Goal: Task Accomplishment & Management: Manage account settings

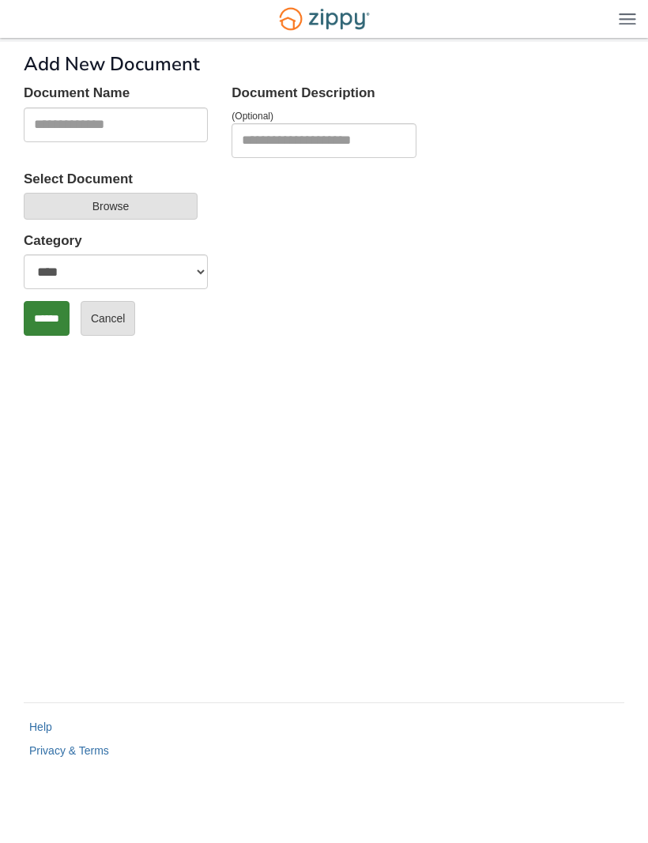
select select "****"
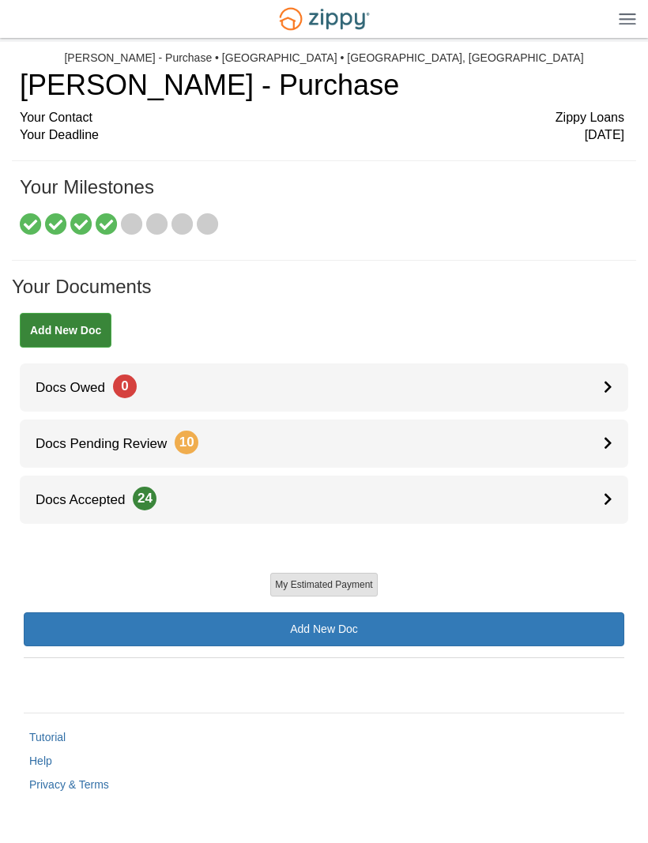
click at [605, 370] on div at bounding box center [616, 388] width 25 height 48
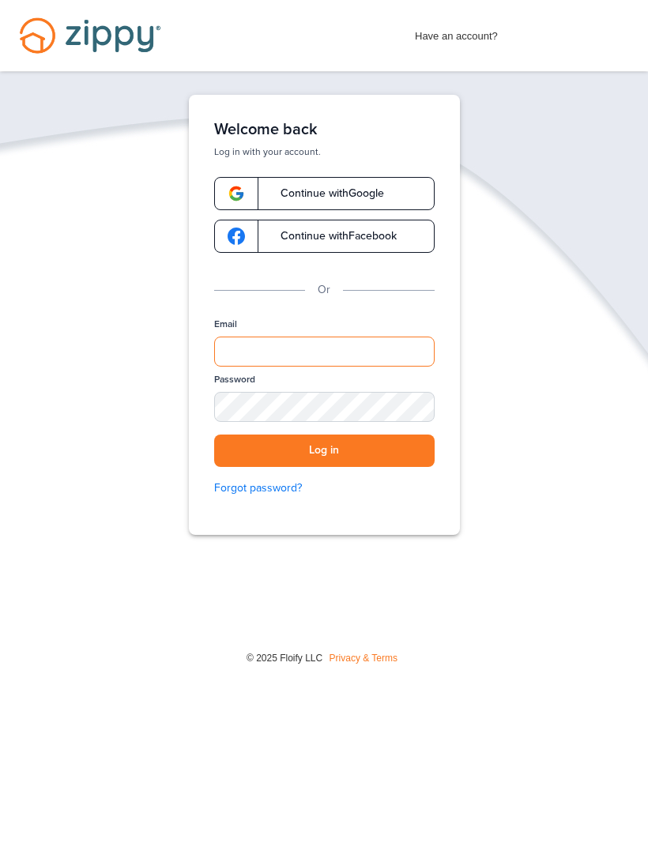
click at [363, 352] on input "Email" at bounding box center [324, 352] width 221 height 30
type input "**********"
click at [324, 451] on button "Log in" at bounding box center [324, 451] width 221 height 32
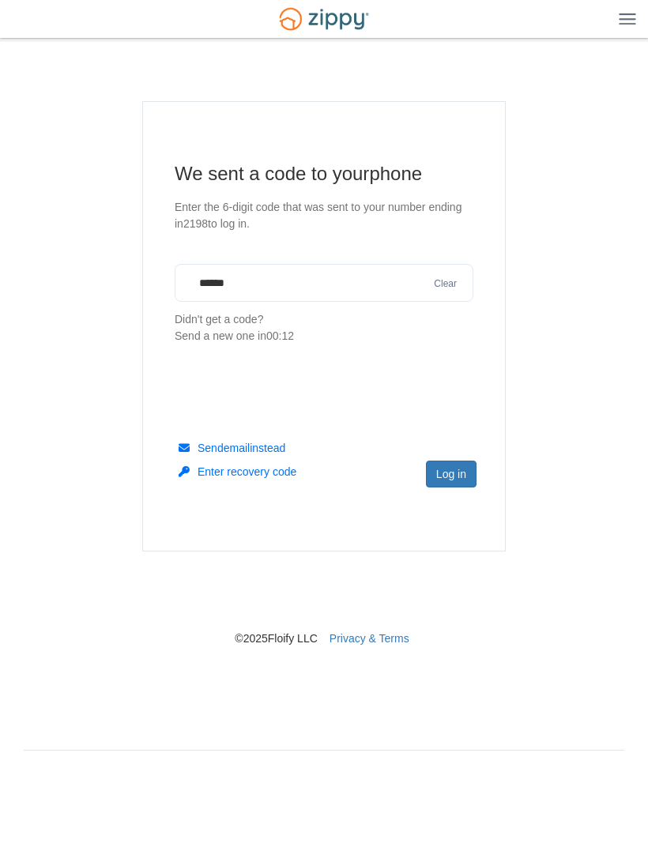
click at [457, 477] on button "Log in" at bounding box center [451, 474] width 51 height 27
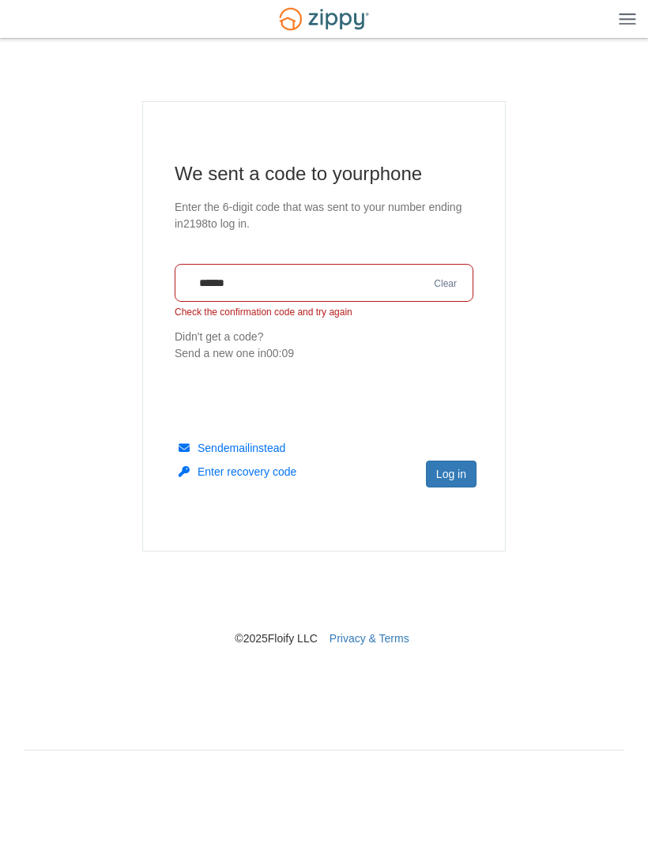
click at [384, 280] on input "******" at bounding box center [324, 283] width 299 height 38
type input "*"
type input "******"
click at [446, 478] on button "Log in" at bounding box center [451, 474] width 51 height 27
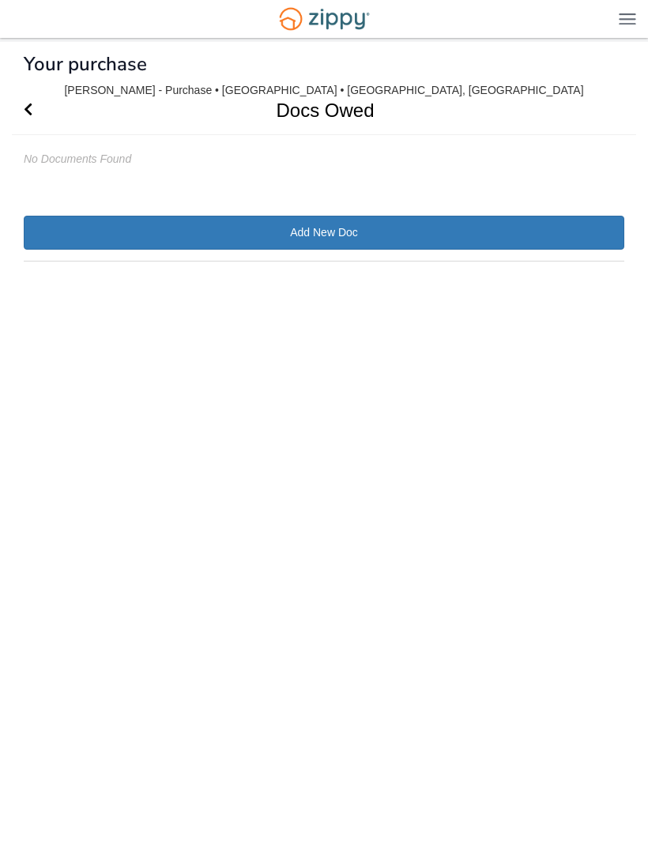
click at [382, 217] on link "Add New Doc" at bounding box center [324, 233] width 601 height 34
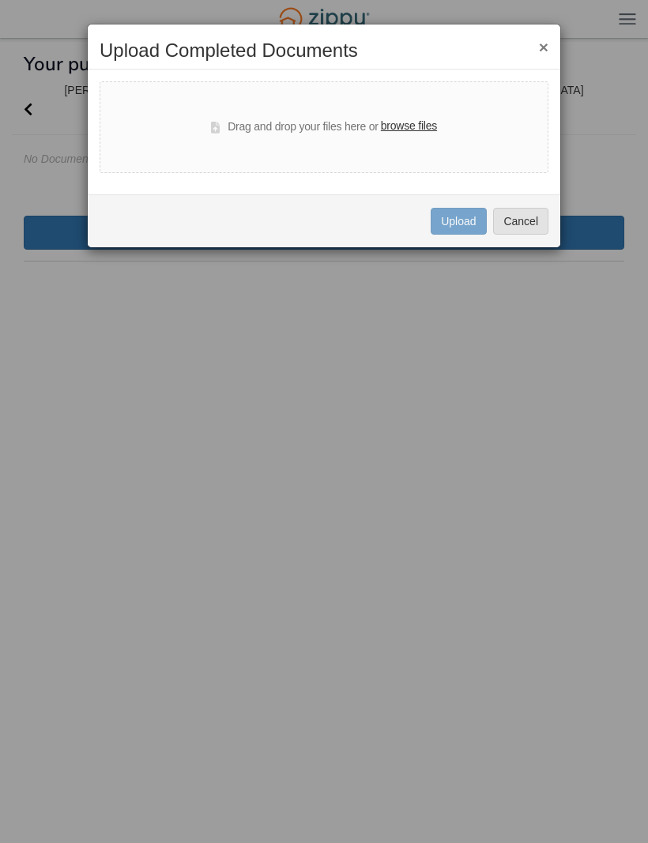
click at [536, 219] on button "Cancel" at bounding box center [520, 221] width 55 height 27
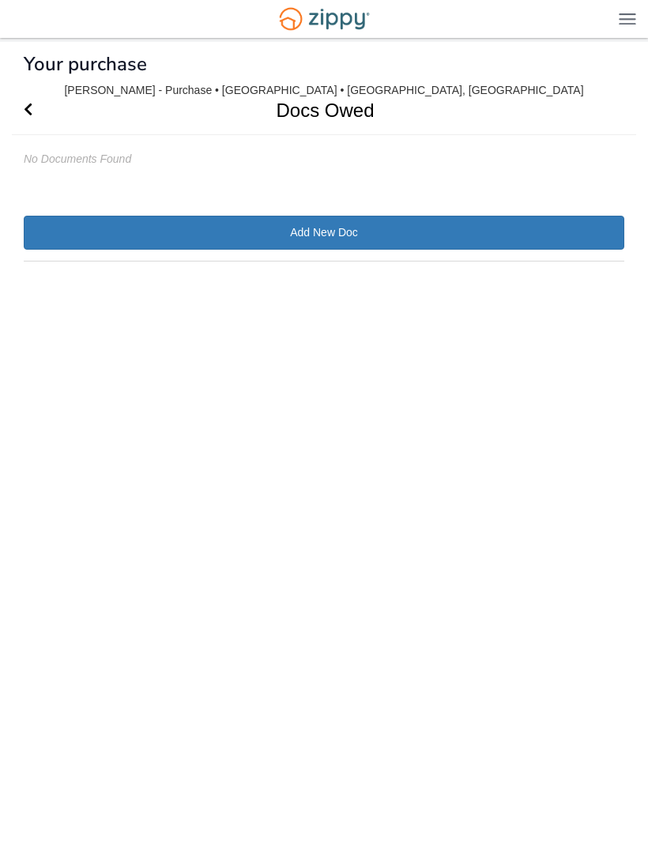
click at [5, 104] on body "watkinsd2008@gmail.com Logout" at bounding box center [324, 406] width 648 height 813
click at [30, 102] on span "Go Back" at bounding box center [28, 110] width 9 height 48
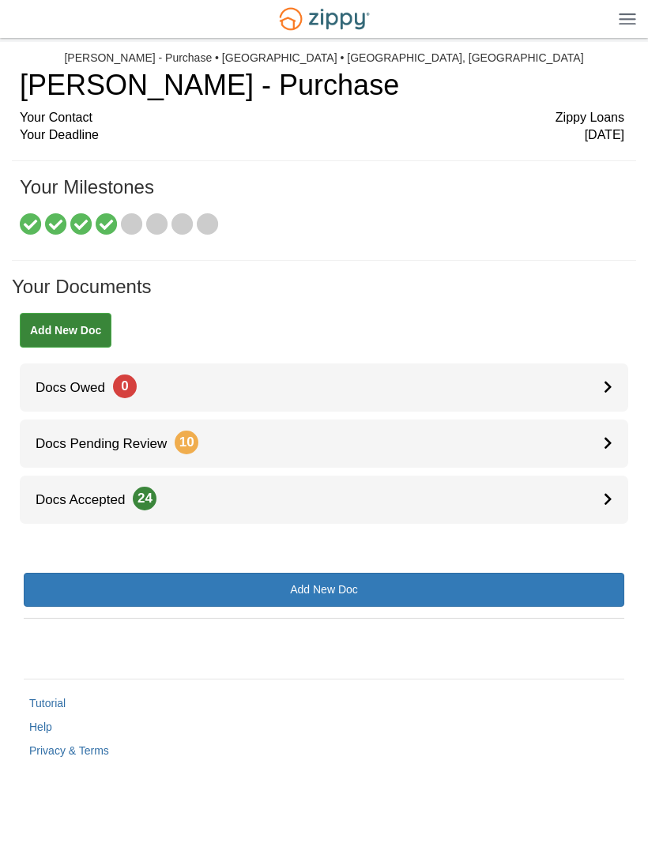
click at [607, 385] on icon at bounding box center [608, 386] width 9 height 13
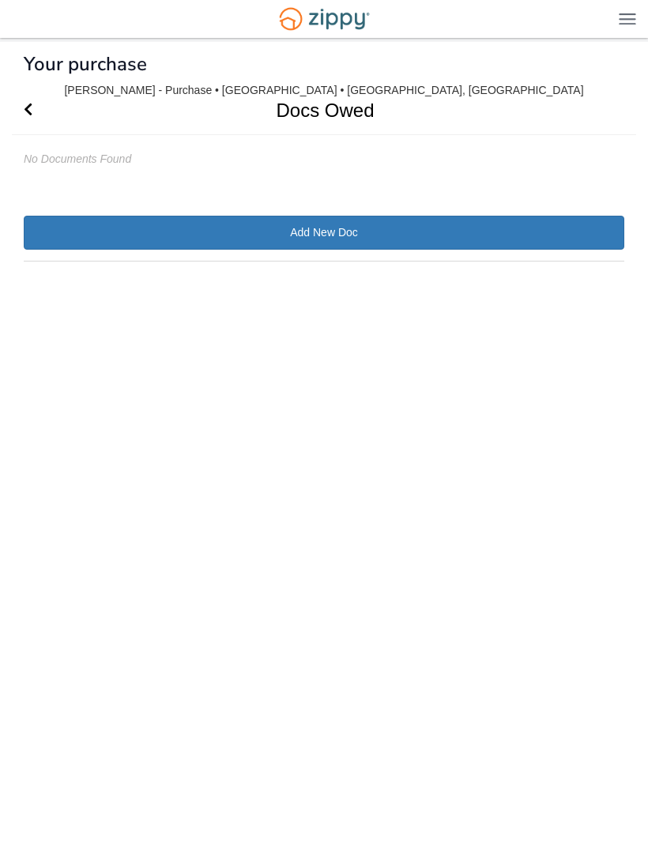
click at [498, 224] on link "Add New Doc" at bounding box center [324, 233] width 601 height 34
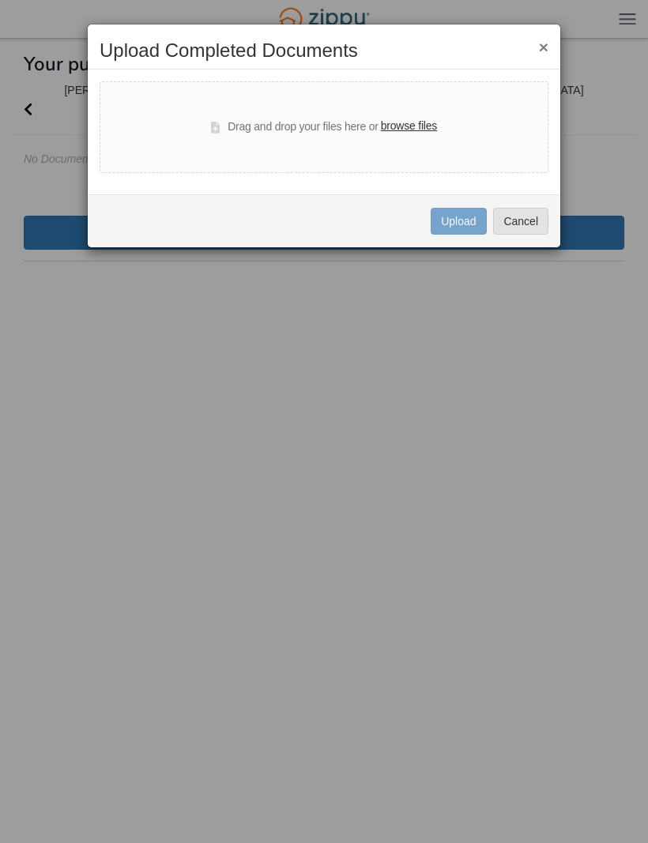
click at [533, 220] on button "Cancel" at bounding box center [520, 221] width 55 height 27
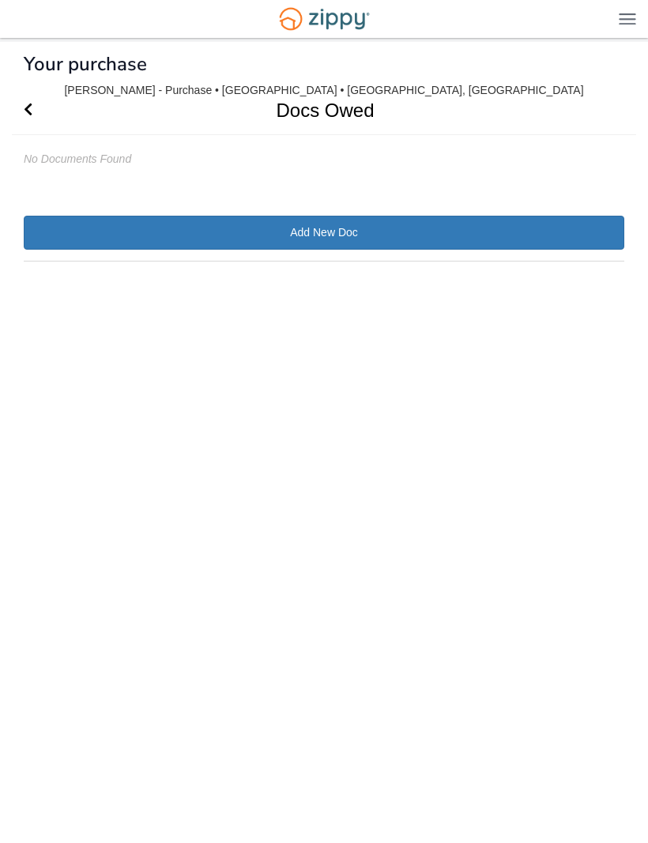
click at [400, 241] on link "Add New Doc" at bounding box center [324, 233] width 601 height 34
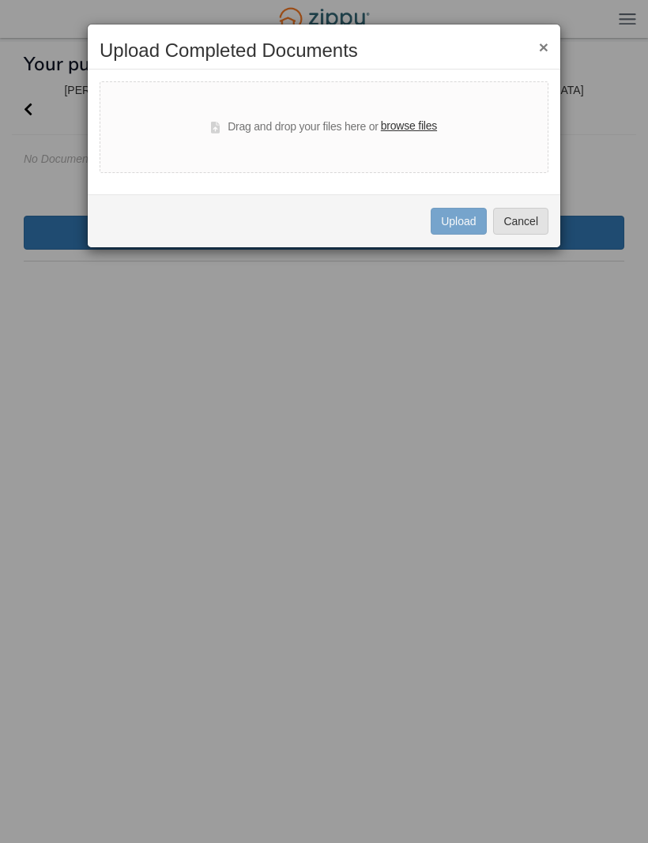
click at [523, 192] on div "× Upload Completed Documents Drag and drop your files here or browse files Uplo…" at bounding box center [324, 136] width 474 height 224
click at [525, 217] on button "Cancel" at bounding box center [520, 221] width 55 height 27
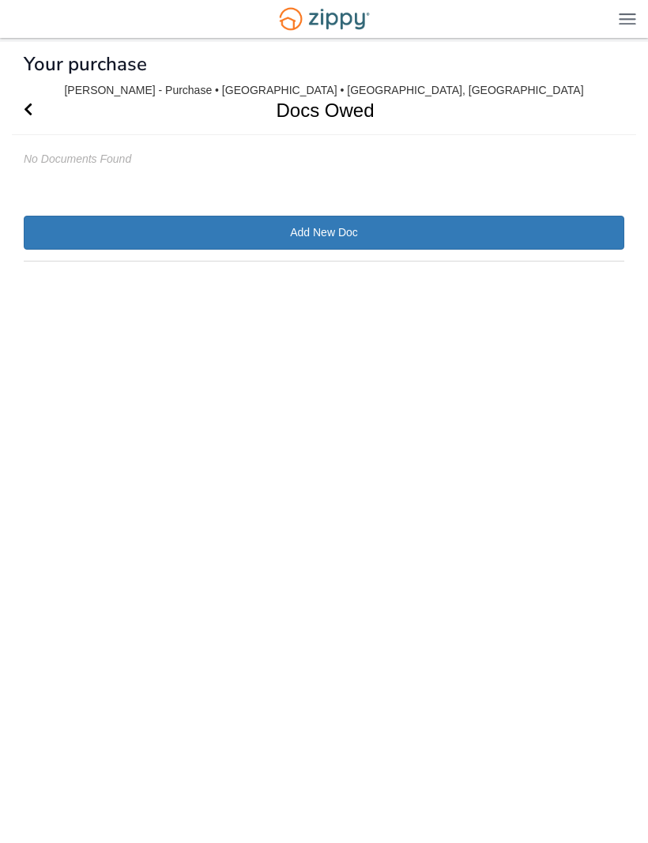
click at [32, 106] on icon "Go Back" at bounding box center [28, 109] width 9 height 14
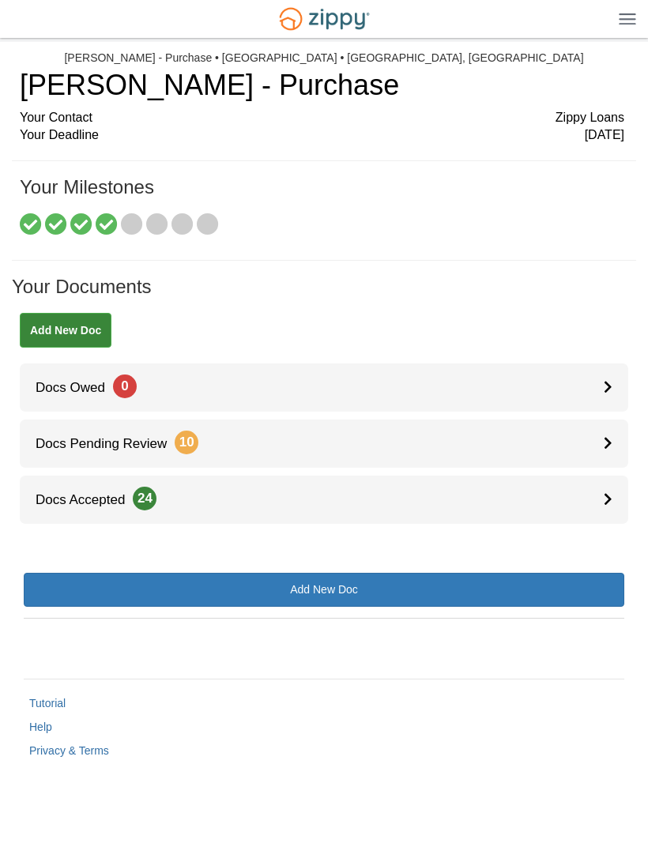
click at [598, 439] on link "Docs Pending Review 10" at bounding box center [324, 444] width 609 height 48
click at [643, 440] on body "[EMAIL_ADDRESS][DOMAIN_NAME] Logout" at bounding box center [324, 406] width 648 height 813
click at [617, 447] on div at bounding box center [616, 444] width 25 height 48
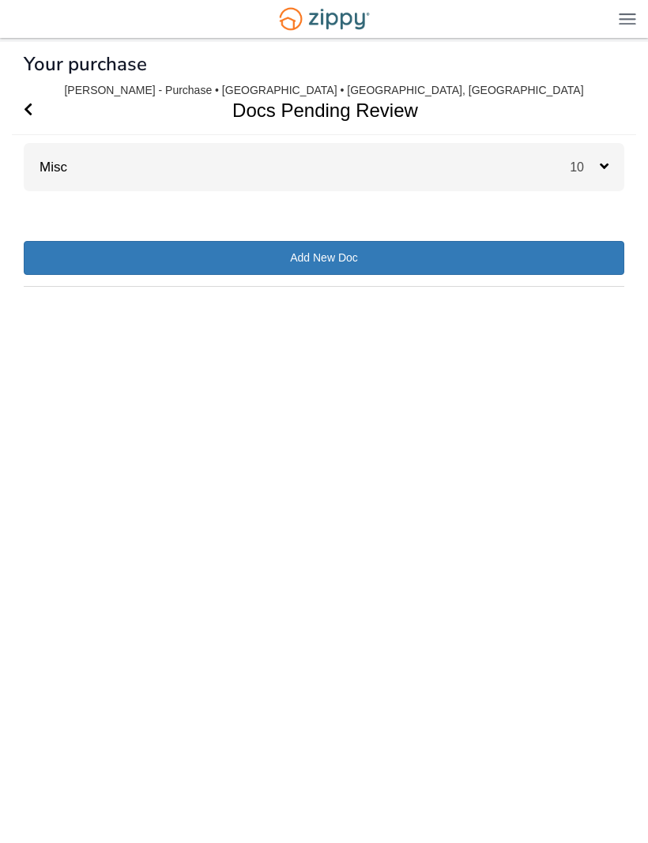
click at [605, 163] on icon at bounding box center [604, 166] width 9 height 14
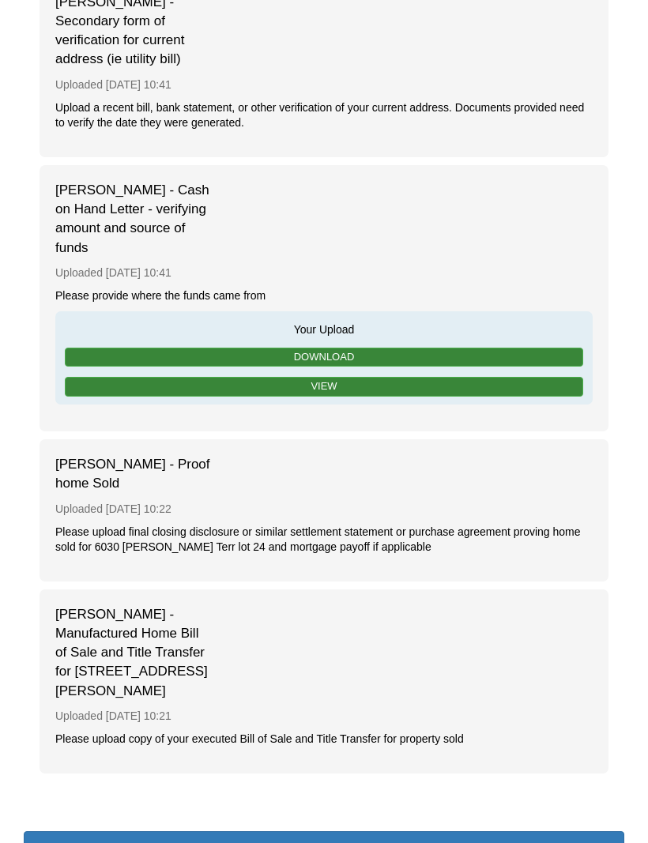
scroll to position [1700, 0]
click at [378, 613] on div "[PERSON_NAME] - Manufactured Home Bill of Sale and Title Transfer for [STREET_A…" at bounding box center [324, 682] width 569 height 184
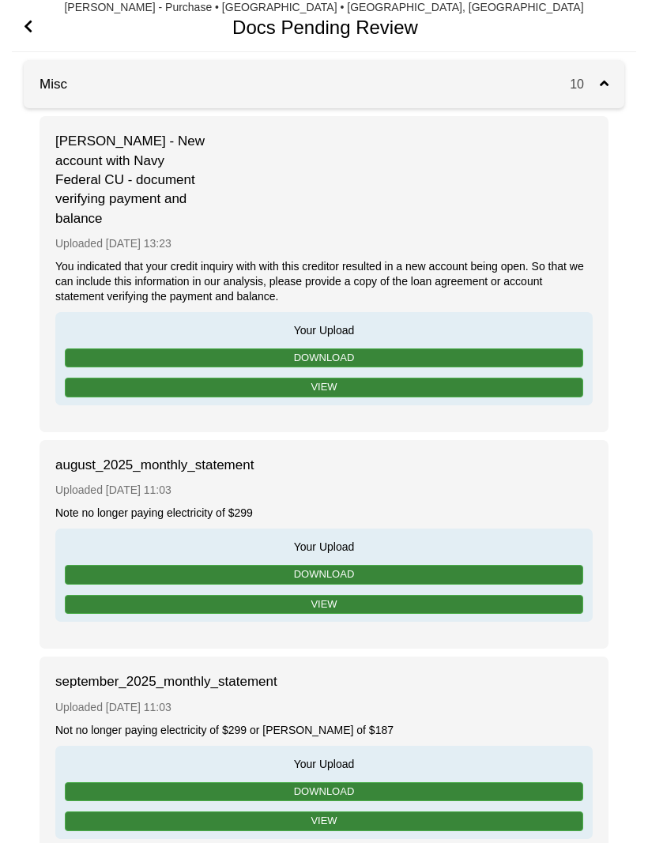
scroll to position [0, 0]
